Goal: Find specific page/section: Find specific page/section

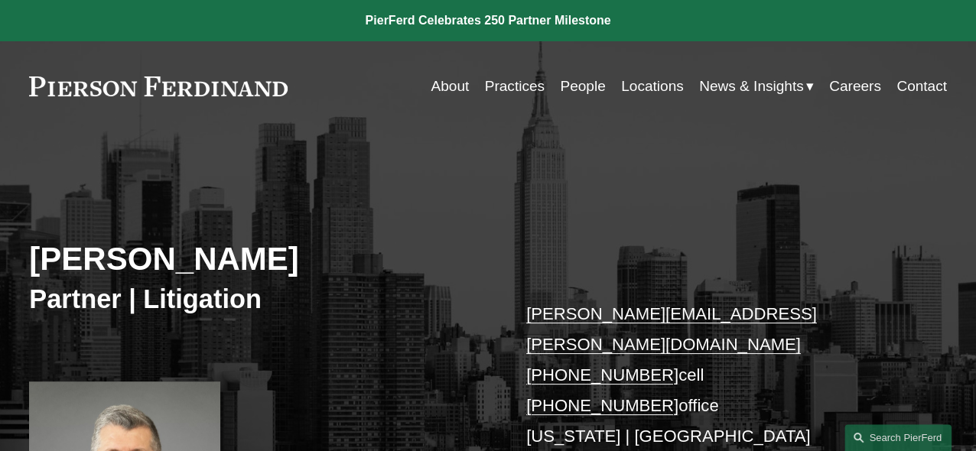
click at [909, 89] on link "Contact" at bounding box center [921, 86] width 50 height 29
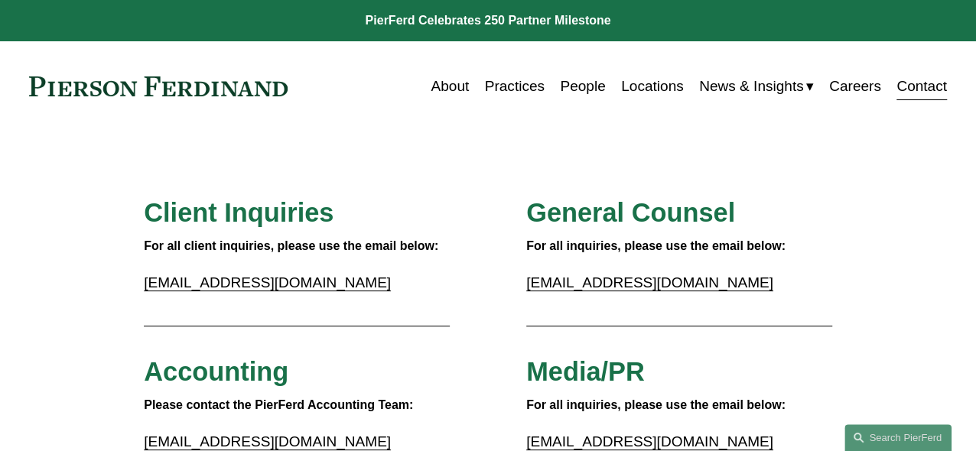
click at [660, 89] on link "Locations" at bounding box center [652, 86] width 63 height 29
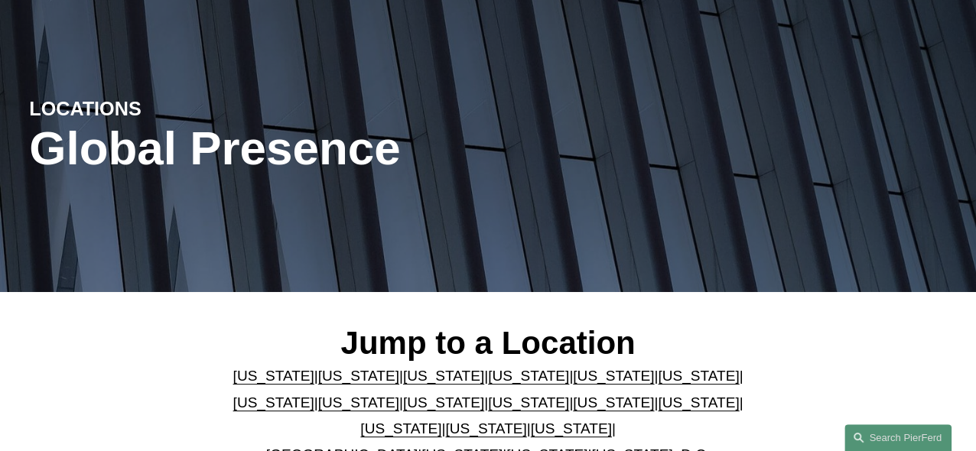
scroll to position [229, 0]
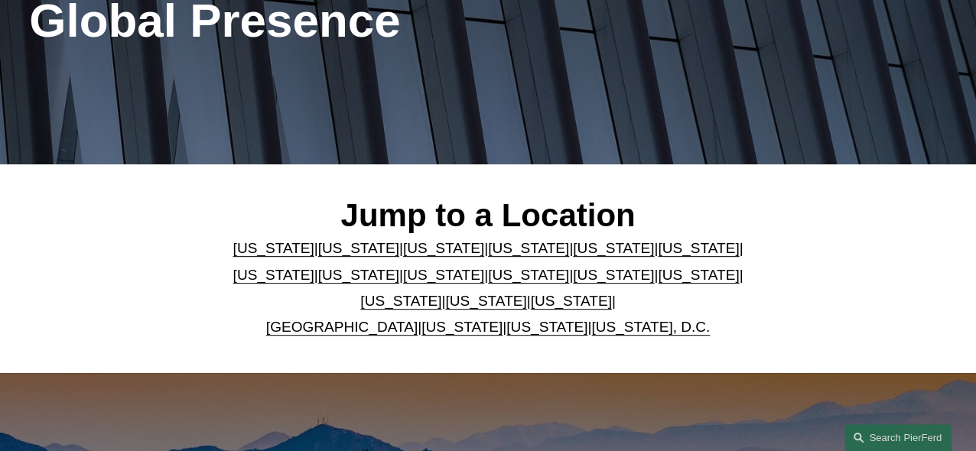
click at [573, 278] on link "New York" at bounding box center [613, 275] width 81 height 16
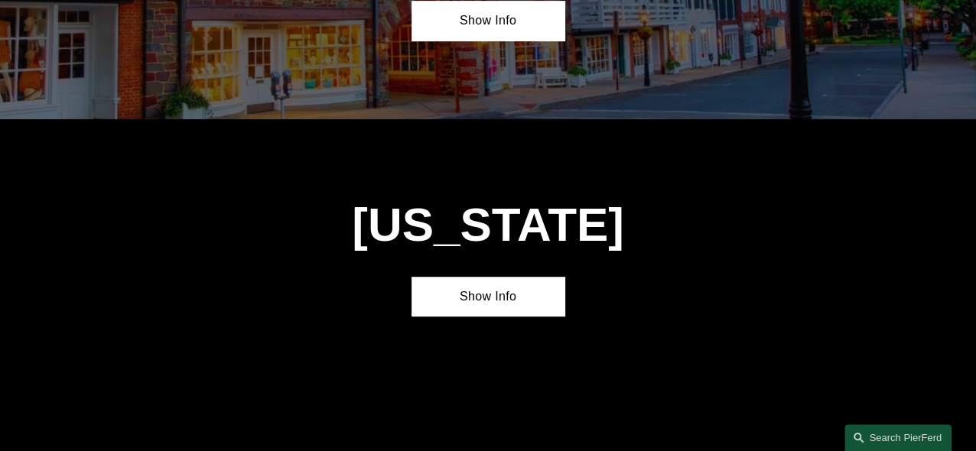
scroll to position [3398, 0]
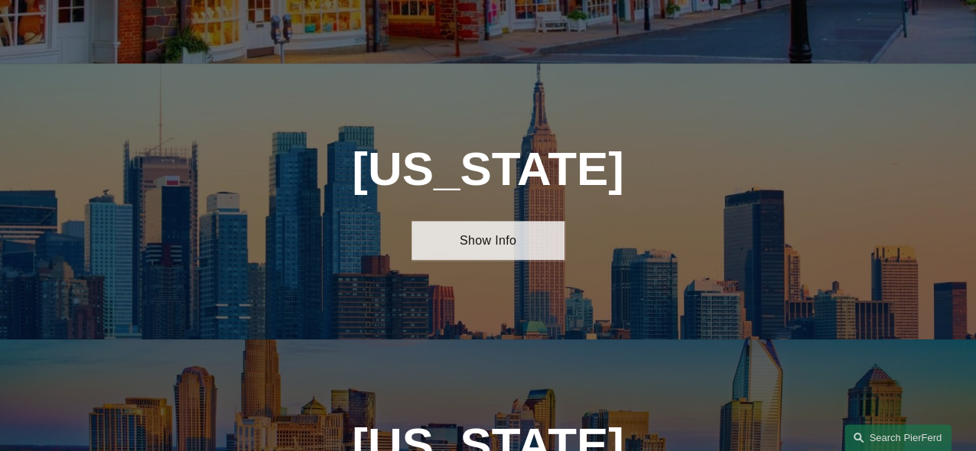
click at [512, 221] on link "Show Info" at bounding box center [487, 241] width 153 height 40
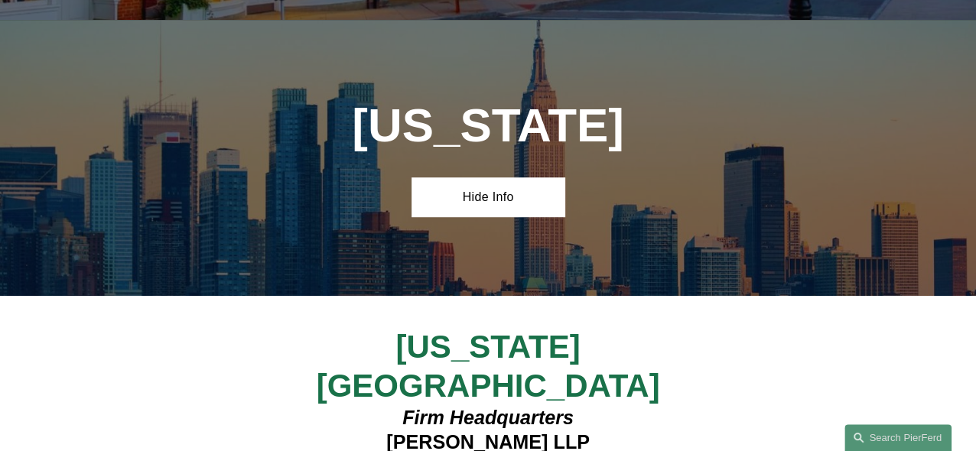
scroll to position [3474, 0]
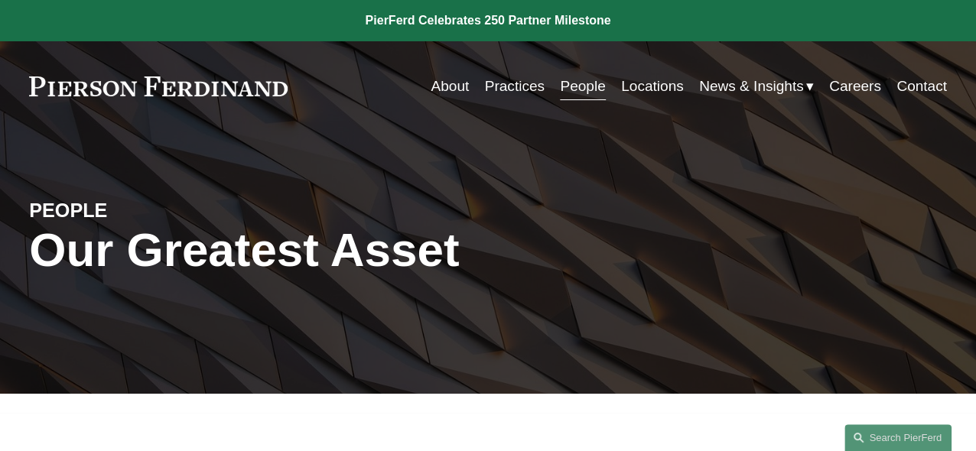
click at [913, 92] on link "Contact" at bounding box center [921, 86] width 50 height 29
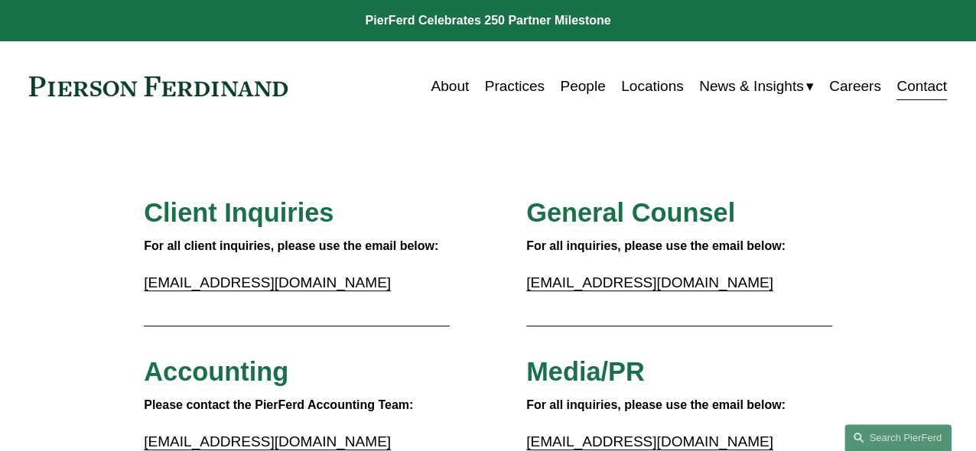
click at [650, 96] on link "Locations" at bounding box center [652, 86] width 63 height 29
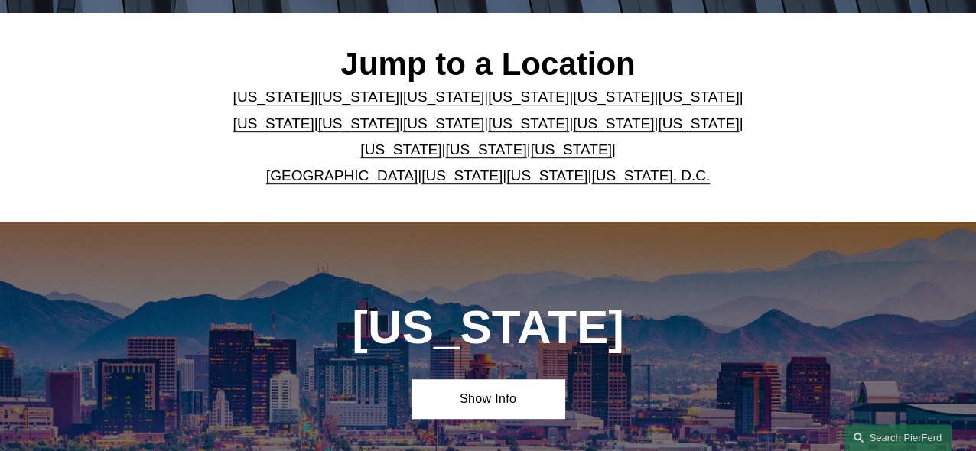
scroll to position [382, 0]
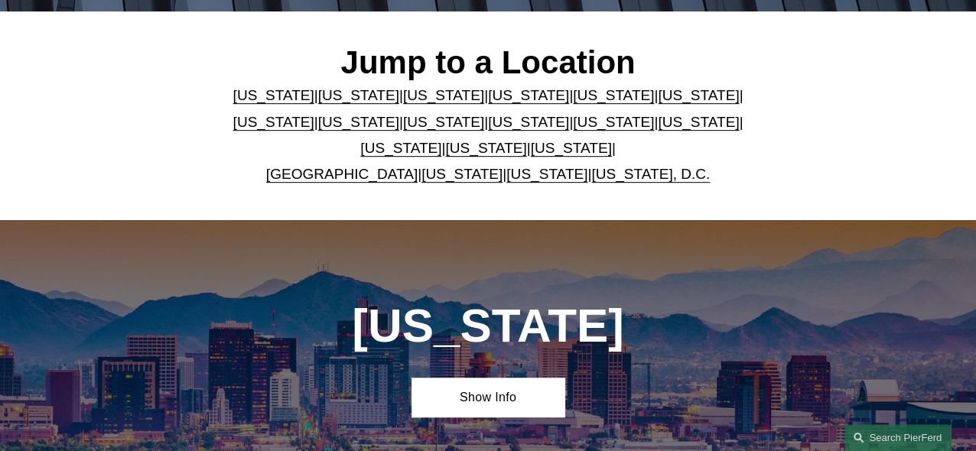
click at [573, 125] on link "[US_STATE]" at bounding box center [613, 122] width 81 height 16
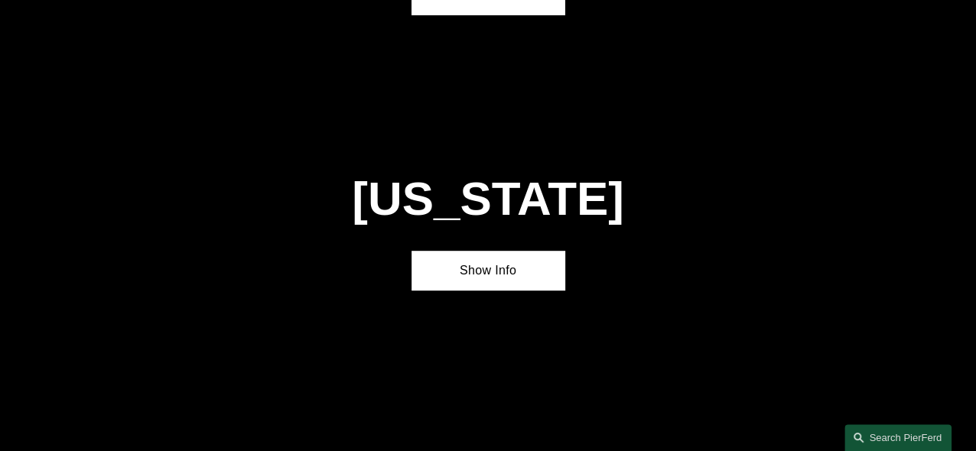
scroll to position [3398, 0]
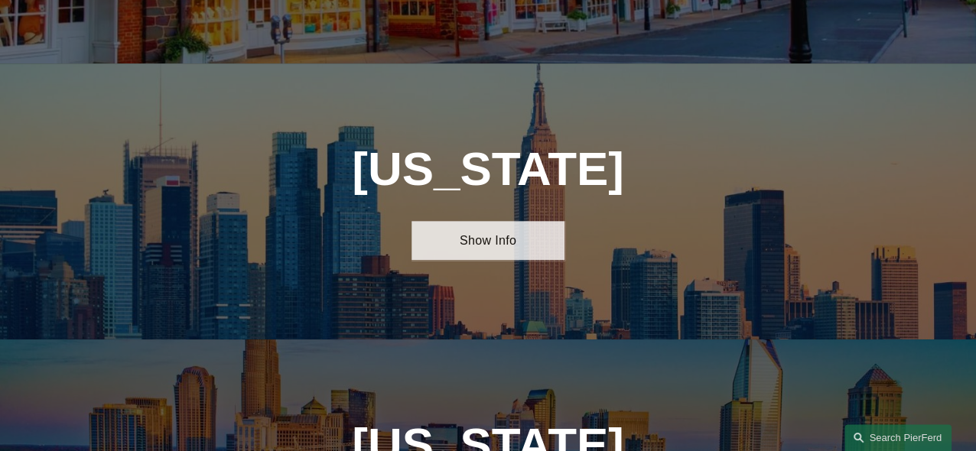
click at [499, 221] on link "Show Info" at bounding box center [487, 241] width 153 height 40
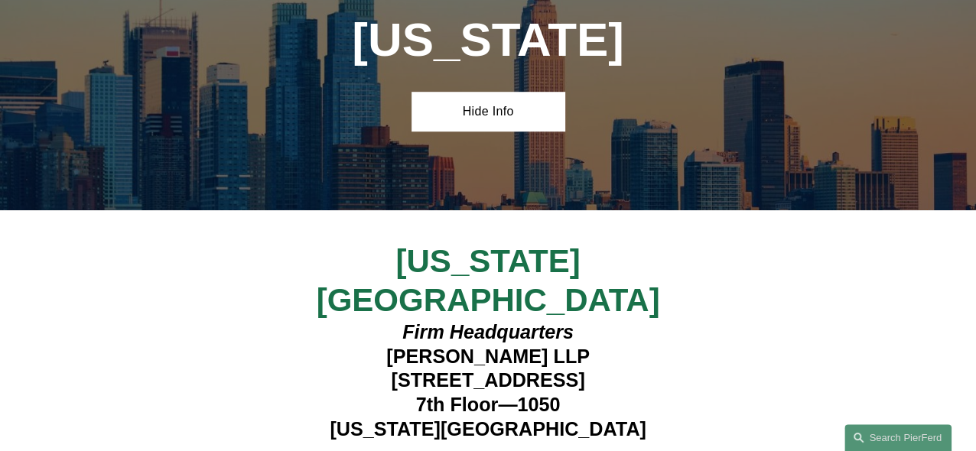
scroll to position [3551, 0]
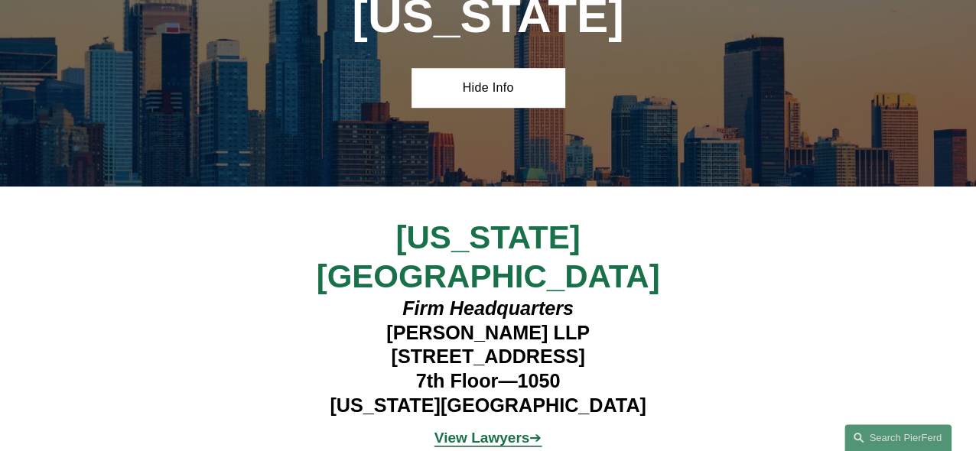
click at [533, 430] on span "View Lawyers ➔" at bounding box center [488, 438] width 108 height 16
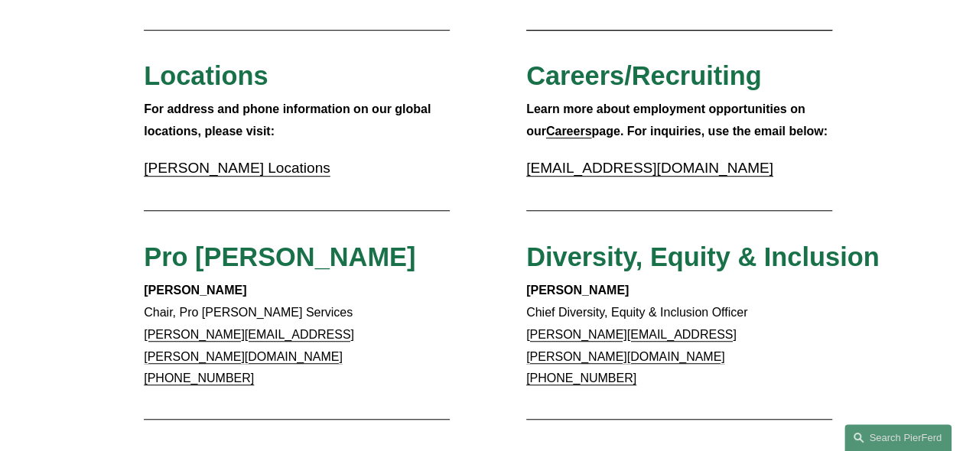
scroll to position [459, 0]
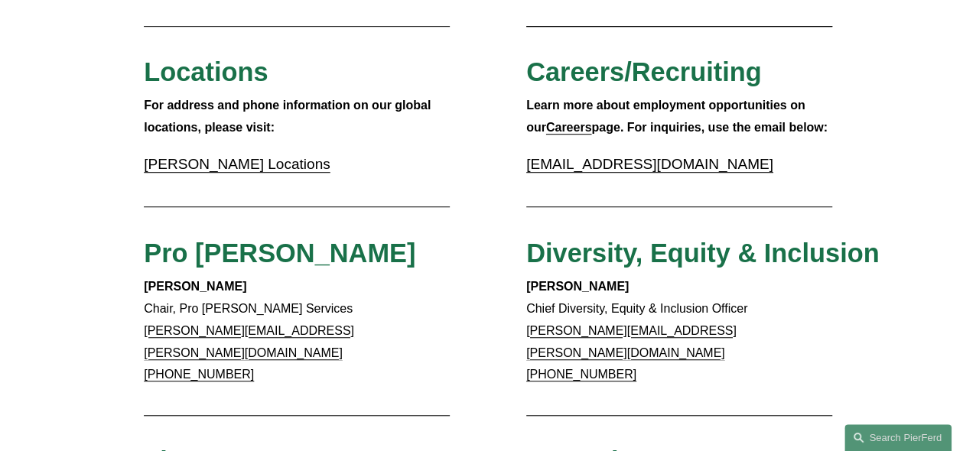
click at [219, 172] on link "[PERSON_NAME] Locations" at bounding box center [237, 164] width 186 height 16
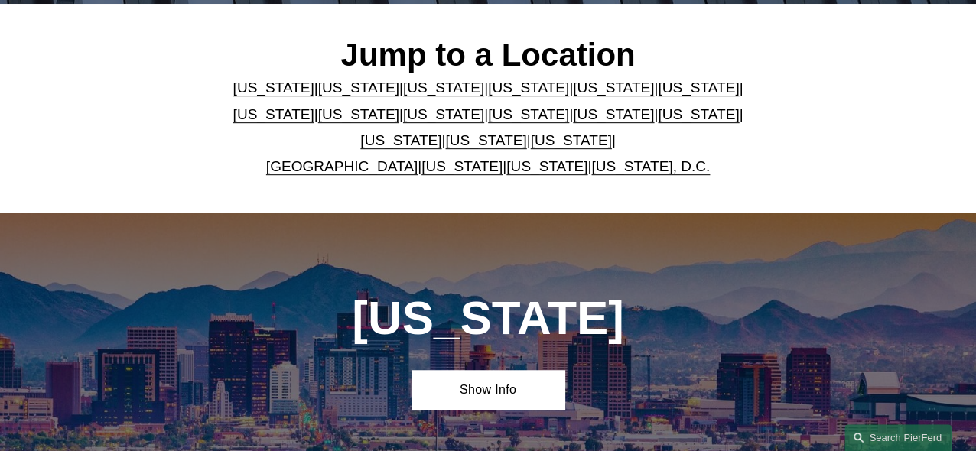
scroll to position [382, 0]
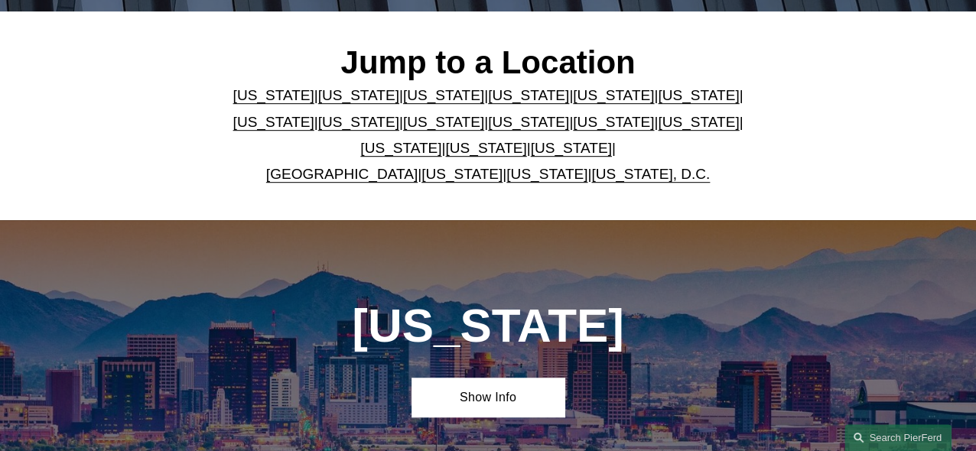
click at [573, 130] on link "[US_STATE]" at bounding box center [613, 122] width 81 height 16
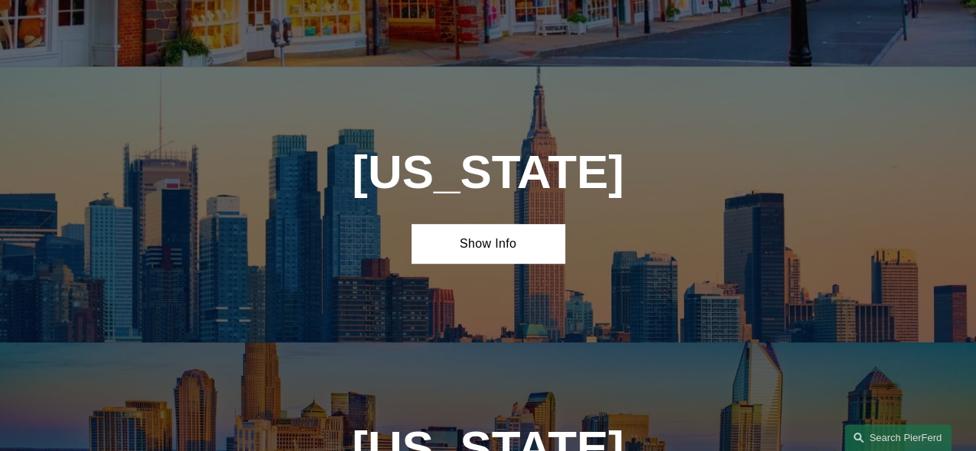
scroll to position [3398, 0]
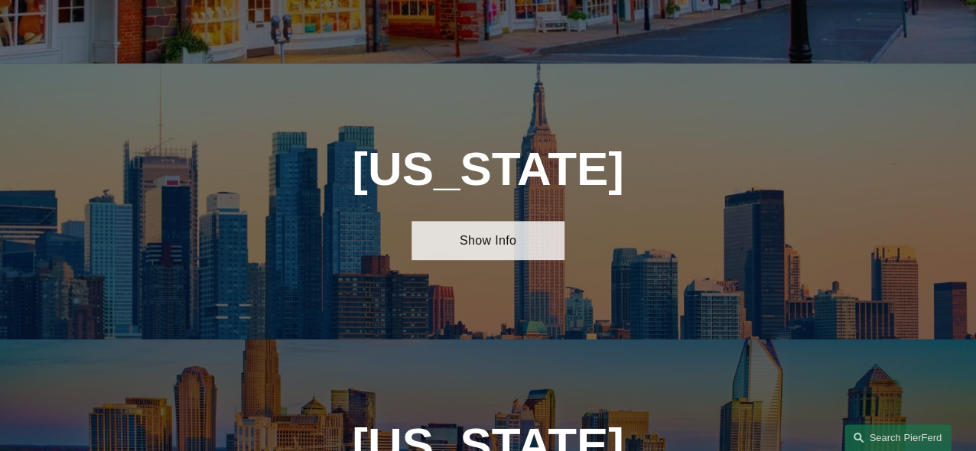
click at [502, 221] on link "Show Info" at bounding box center [487, 241] width 153 height 40
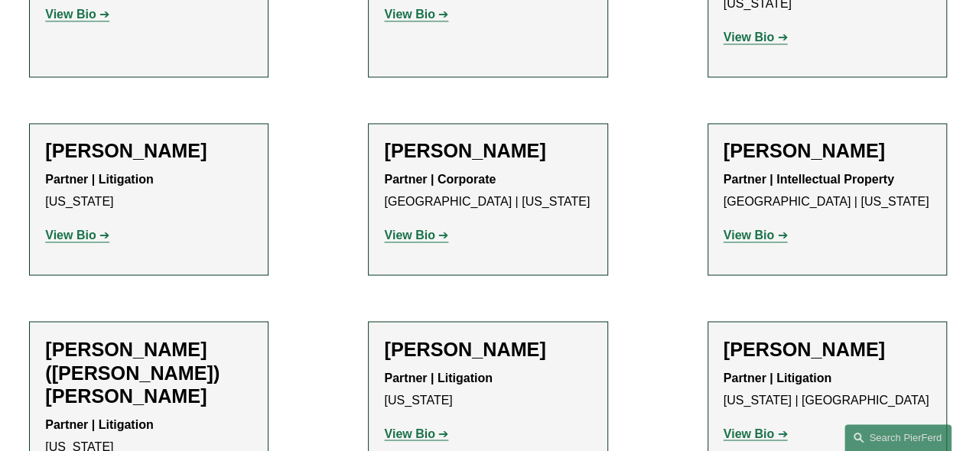
scroll to position [1224, 0]
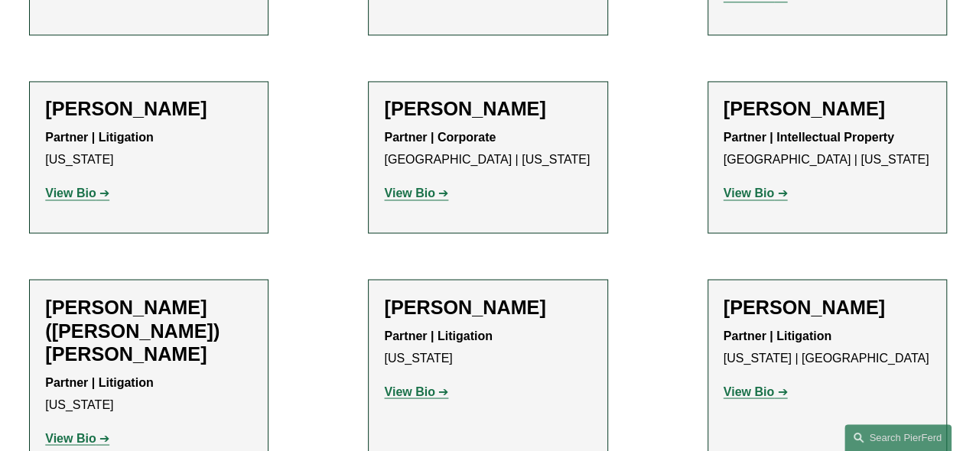
click at [753, 385] on strong "View Bio" at bounding box center [748, 391] width 50 height 13
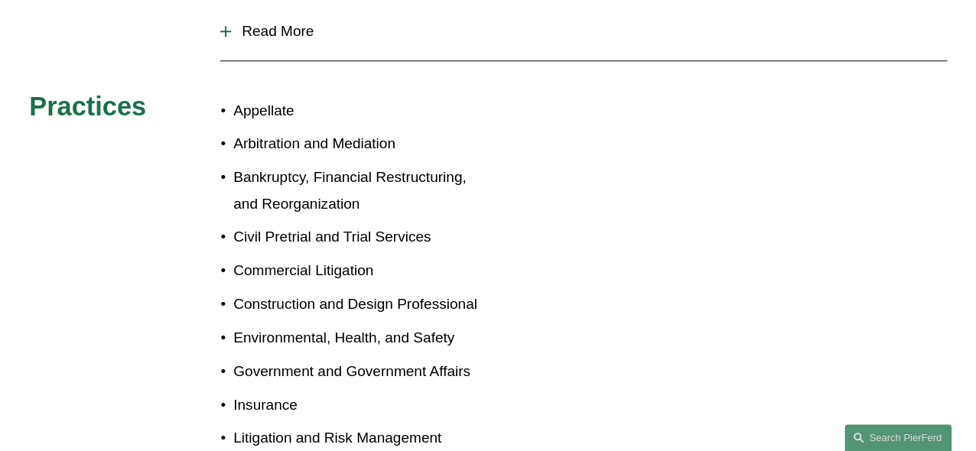
scroll to position [765, 0]
